Goal: Find specific page/section: Find specific page/section

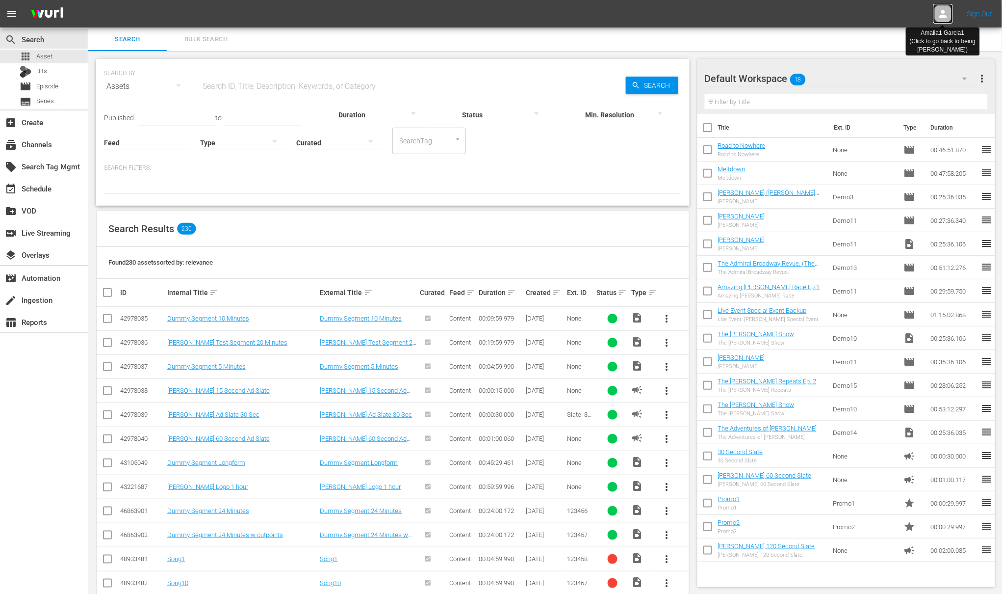
click at [940, 17] on icon at bounding box center [943, 14] width 8 height 8
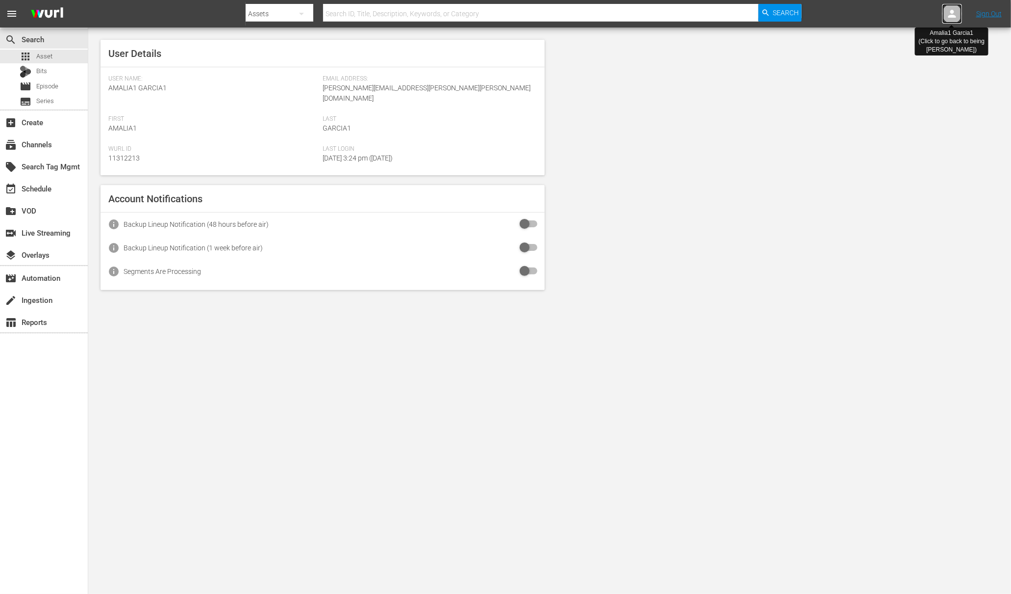
click at [944, 16] on div at bounding box center [953, 14] width 20 height 20
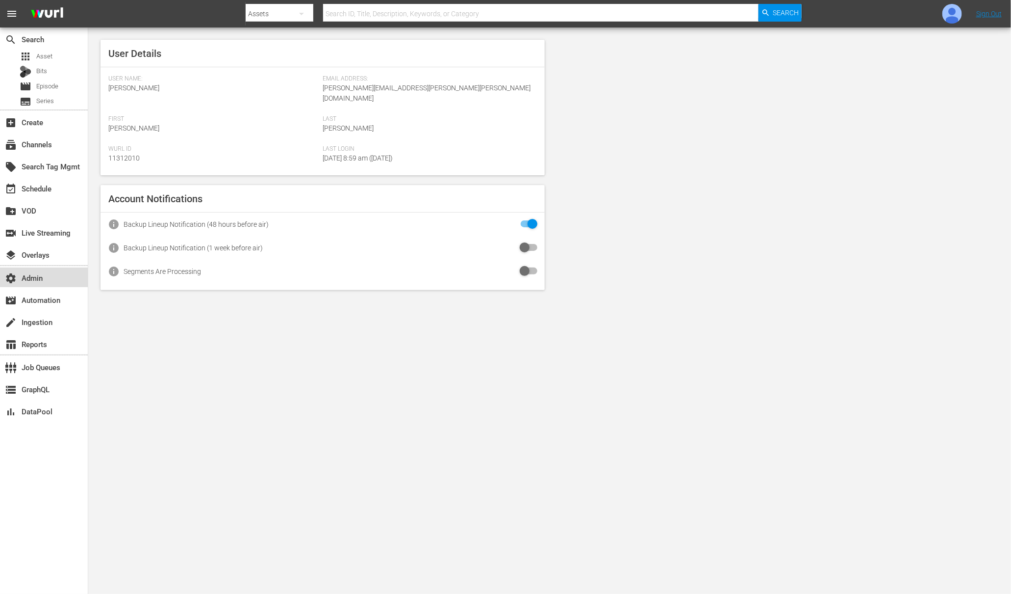
click at [35, 280] on div "settings Admin" at bounding box center [27, 276] width 55 height 9
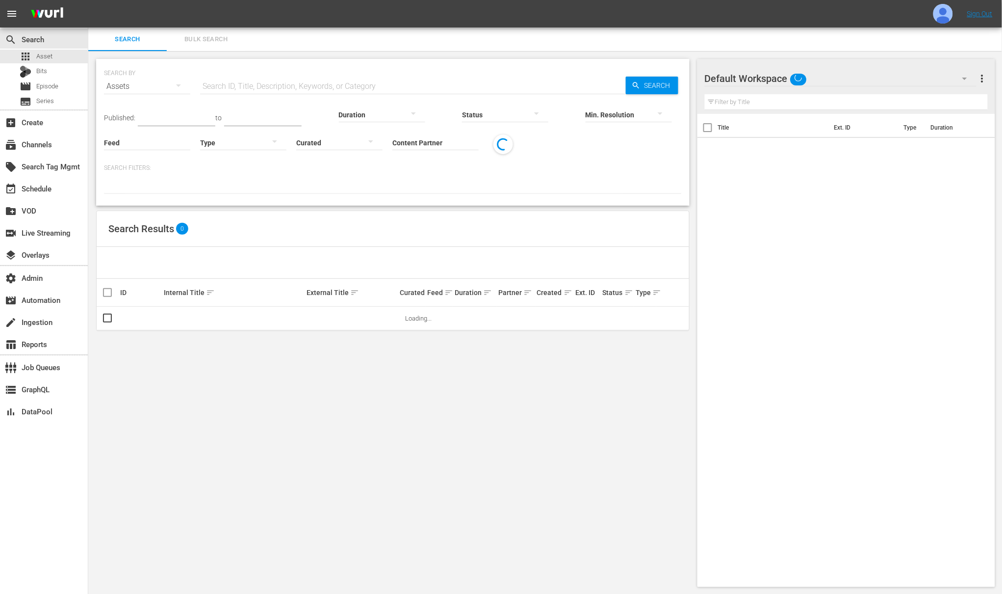
click at [358, 83] on input "text" at bounding box center [413, 87] width 426 height 24
paste input "191653051"
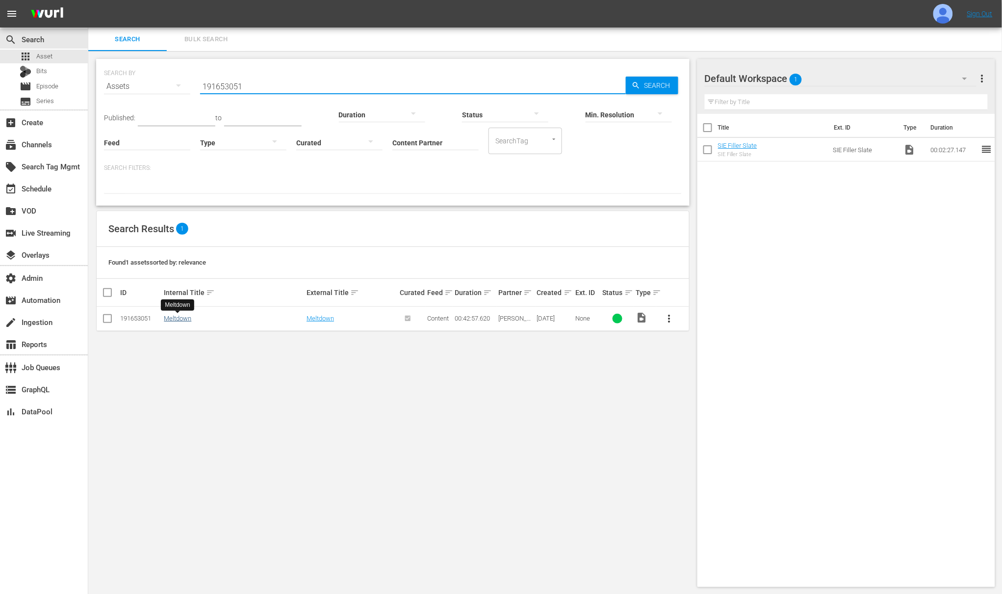
type input "191653051"
click at [176, 316] on link "Meltdown" at bounding box center [177, 317] width 27 height 7
